Goal: Transaction & Acquisition: Download file/media

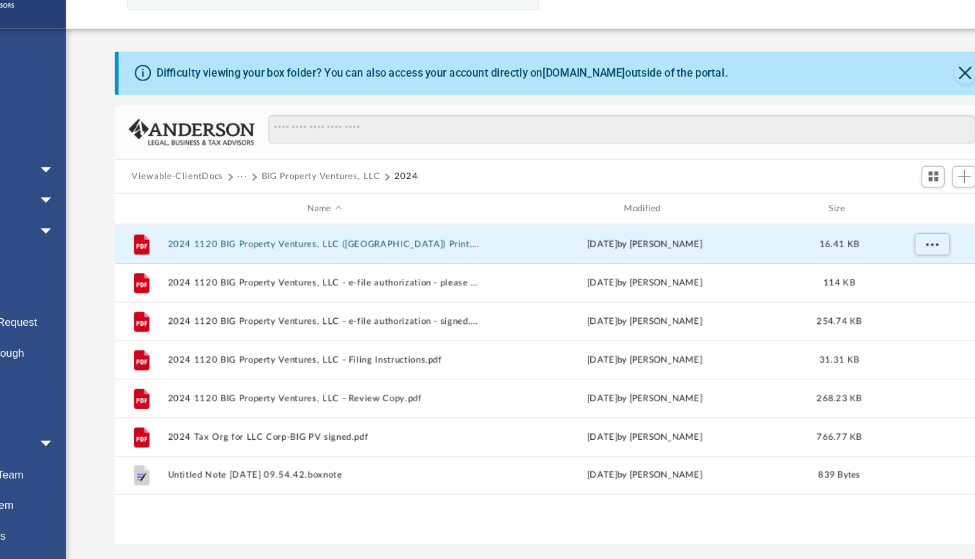
scroll to position [283, 722]
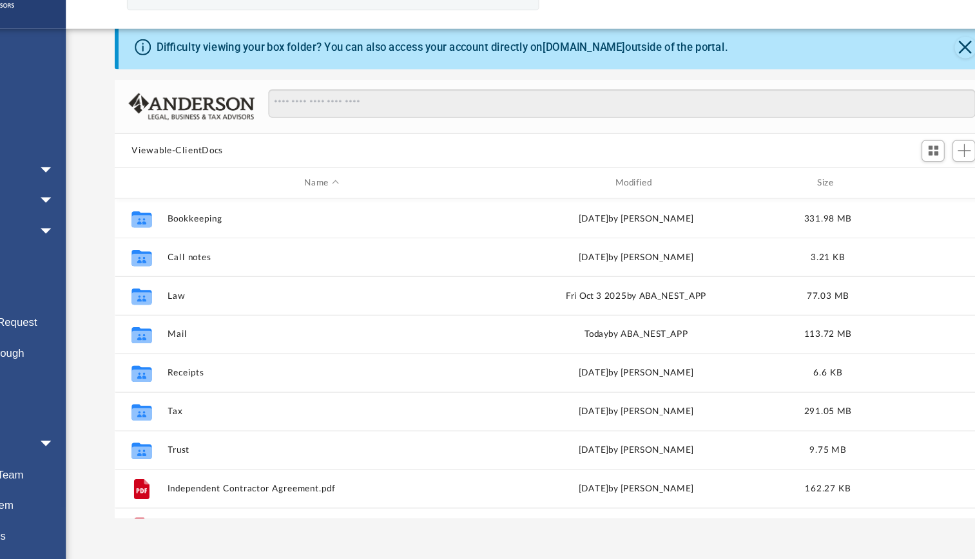
scroll to position [283, 722]
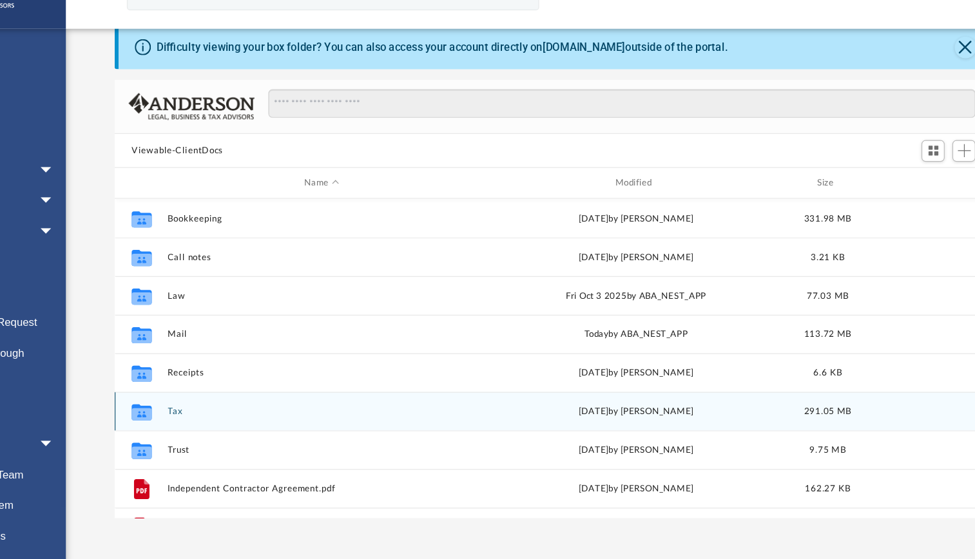
click at [242, 371] on div "Collaborated Folder Tax [DATE] by [PERSON_NAME] 291.05 MB" at bounding box center [568, 373] width 732 height 32
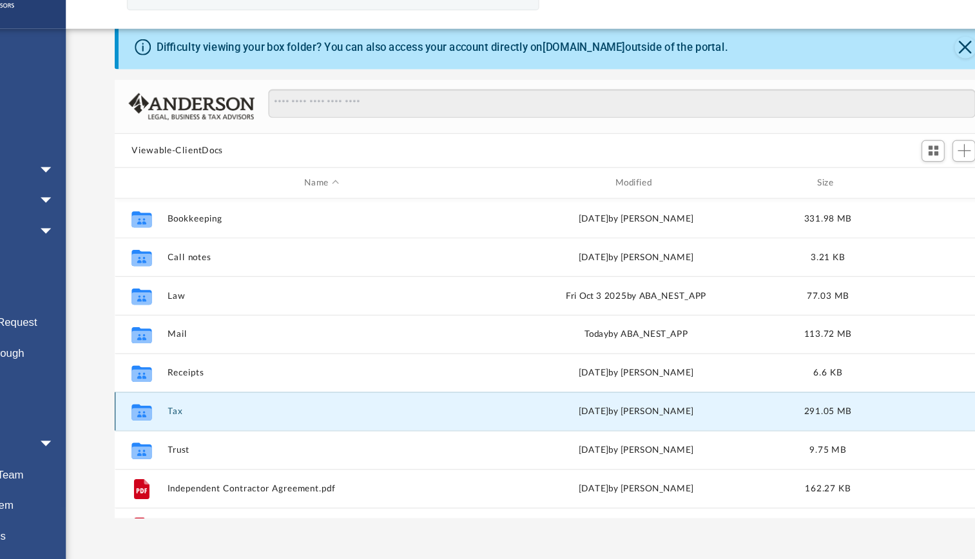
click at [223, 372] on icon "grid" at bounding box center [224, 376] width 17 height 10
click at [251, 374] on button "Tax" at bounding box center [374, 373] width 257 height 8
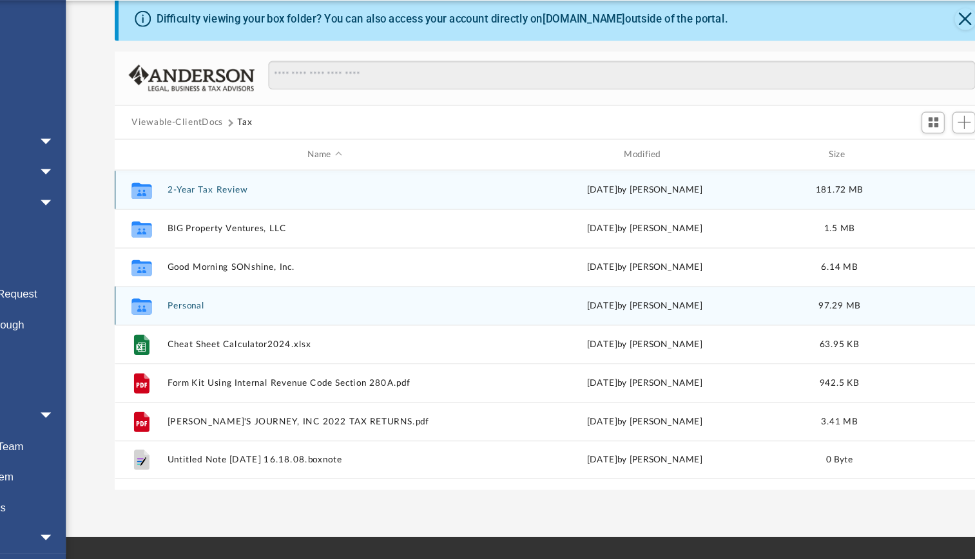
scroll to position [50, 0]
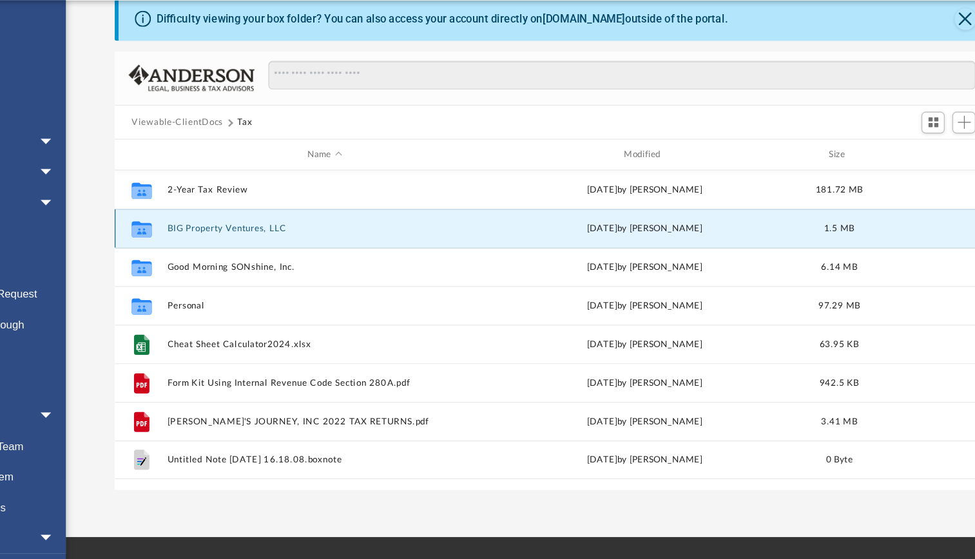
click at [324, 244] on button "BIG Property Ventures, LLC" at bounding box center [377, 244] width 262 height 8
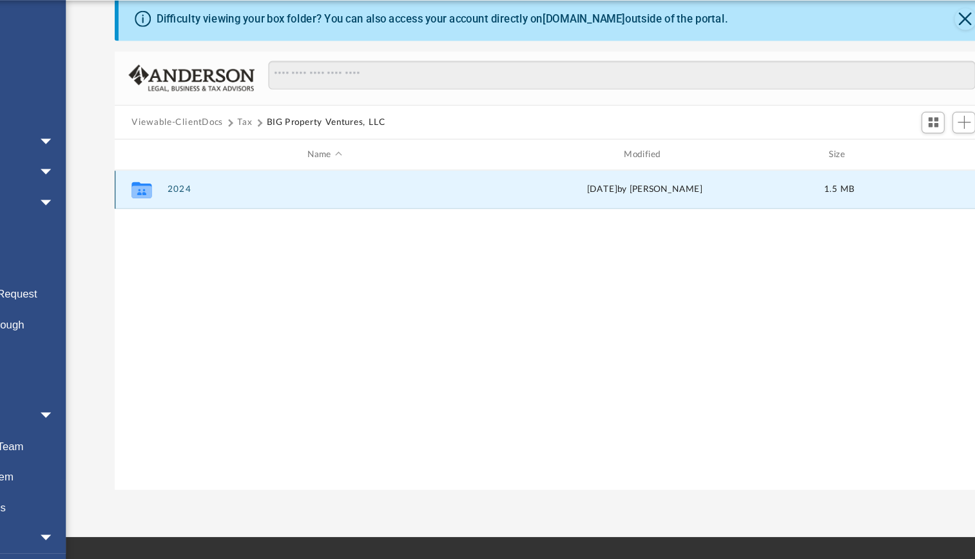
click at [253, 210] on button "2024" at bounding box center [377, 212] width 262 height 8
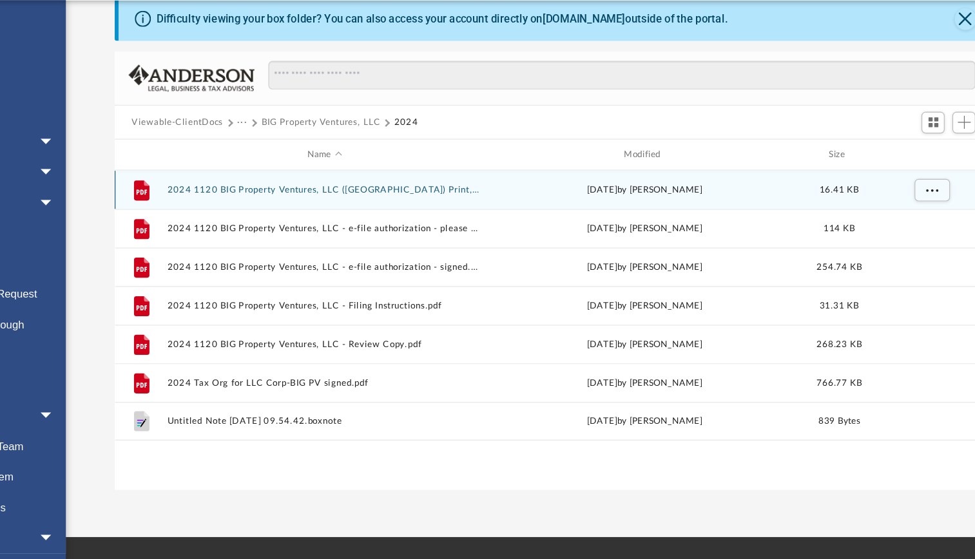
click at [305, 211] on button "2024 1120 BIG Property Ventures, LLC ([GEOGRAPHIC_DATA]) Print, Sign, Mail.pdf" at bounding box center [377, 212] width 262 height 8
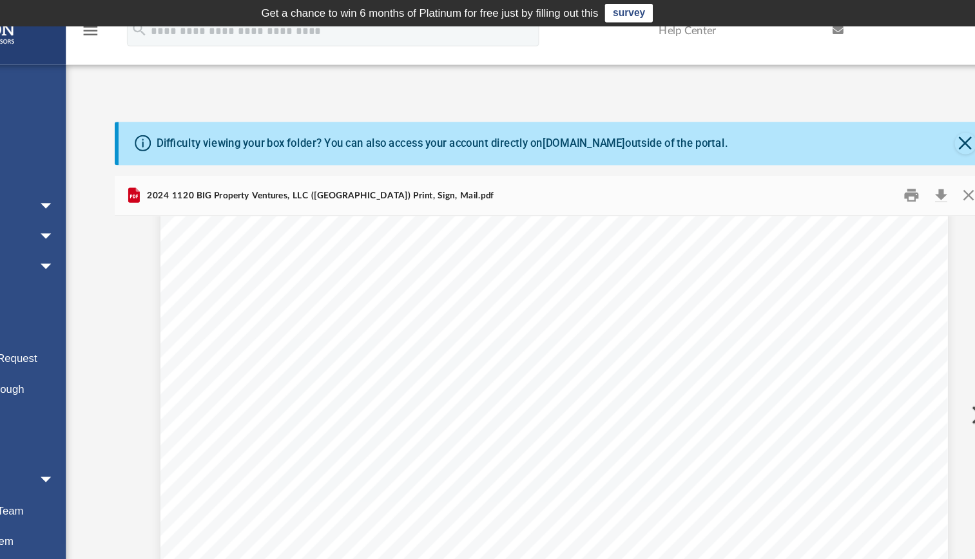
scroll to position [537, 0]
click at [913, 162] on button "Close" at bounding box center [913, 163] width 23 height 20
